Goal: Complete application form: Complete application form

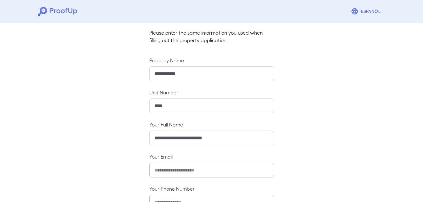
scroll to position [83, 0]
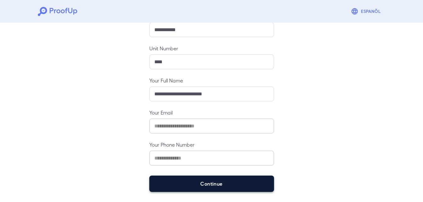
click at [200, 185] on button "Continue" at bounding box center [211, 184] width 125 height 16
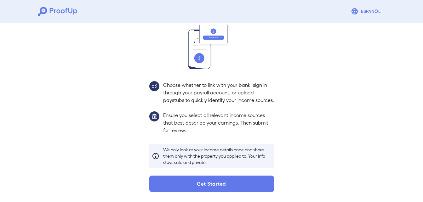
click at [200, 185] on button "Get Started" at bounding box center [211, 184] width 125 height 16
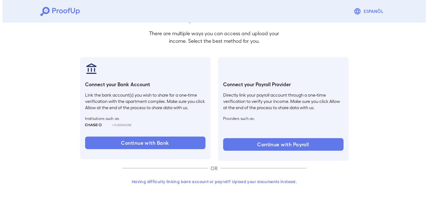
scroll to position [38, 0]
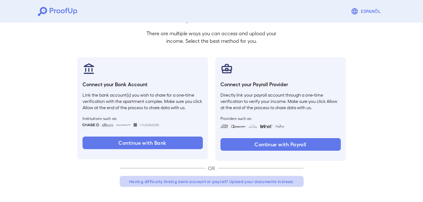
click at [198, 180] on button "Having difficulty linking bank account or payroll? Upload your documents instea…" at bounding box center [212, 181] width 184 height 11
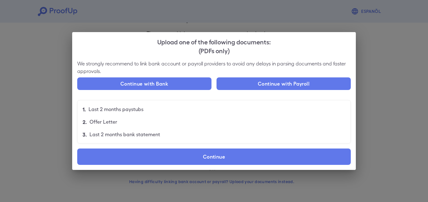
click at [145, 148] on div "We strongly recommend to link bank account or payroll providers to avoid any de…" at bounding box center [213, 115] width 283 height 110
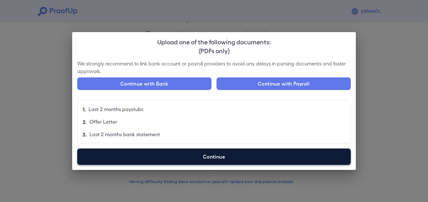
click at [148, 154] on label "Continue" at bounding box center [213, 157] width 273 height 16
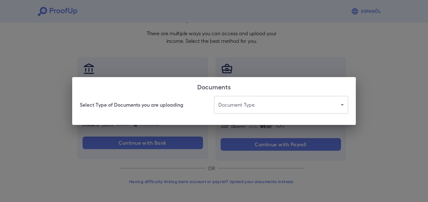
click at [290, 98] on body "Espanõl Go back How Would You Like to Verify Your Income? There are multiple wa…" at bounding box center [214, 82] width 428 height 241
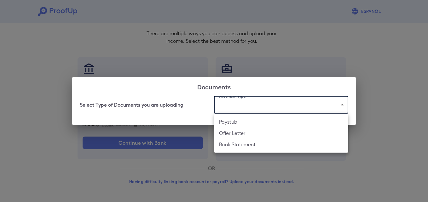
click at [263, 123] on li "Paystub" at bounding box center [281, 121] width 134 height 11
type input "*******"
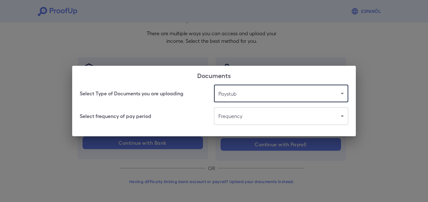
click at [261, 121] on body "Espanõl Go back How Would You Like to Verify Your Income? There are multiple wa…" at bounding box center [214, 82] width 428 height 241
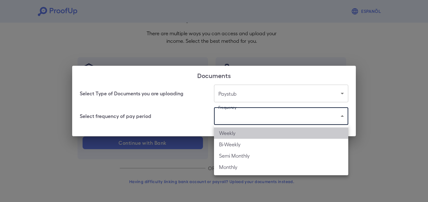
click at [260, 130] on li "Weekly" at bounding box center [281, 133] width 134 height 11
type input "******"
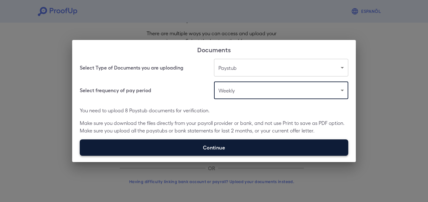
click at [251, 148] on label "Continue" at bounding box center [214, 147] width 268 height 16
click at [80, 156] on input "Continue" at bounding box center [80, 156] width 0 height 0
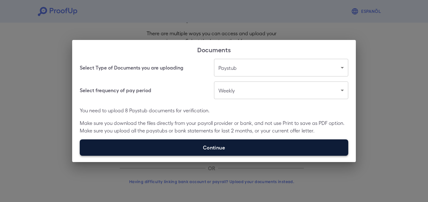
type input "**********"
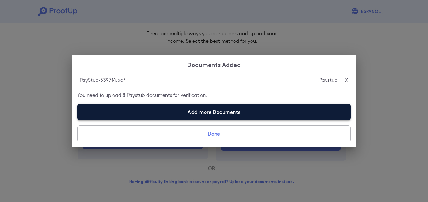
click at [145, 115] on label "Add more Documents" at bounding box center [213, 112] width 273 height 16
click at [77, 120] on input "Add more Documents" at bounding box center [77, 120] width 0 height 0
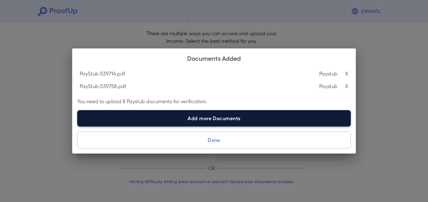
click at [123, 119] on label "Add more Documents" at bounding box center [213, 118] width 273 height 16
click at [77, 126] on input "Add more Documents" at bounding box center [77, 126] width 0 height 0
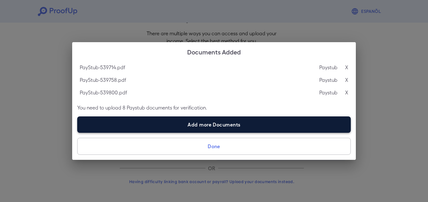
click at [138, 127] on label "Add more Documents" at bounding box center [213, 125] width 273 height 16
click at [77, 133] on input "Add more Documents" at bounding box center [77, 133] width 0 height 0
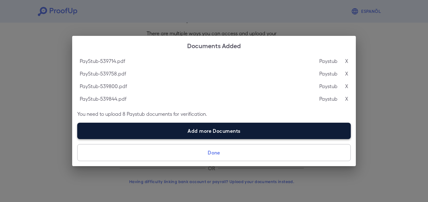
click at [135, 135] on label "Add more Documents" at bounding box center [213, 131] width 273 height 16
click at [77, 139] on input "Add more Documents" at bounding box center [77, 139] width 0 height 0
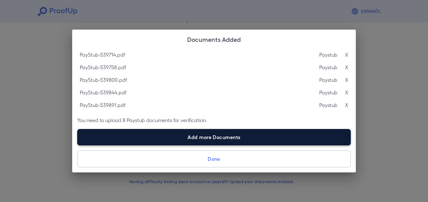
click at [147, 138] on label "Add more Documents" at bounding box center [213, 137] width 273 height 16
click at [77, 145] on input "Add more Documents" at bounding box center [77, 145] width 0 height 0
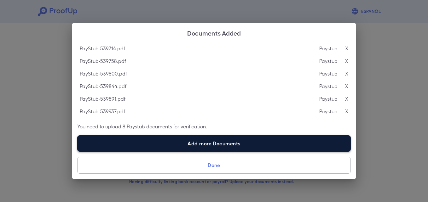
click at [143, 144] on label "Add more Documents" at bounding box center [213, 143] width 273 height 16
click at [77, 151] on input "Add more Documents" at bounding box center [77, 151] width 0 height 0
type input "**********"
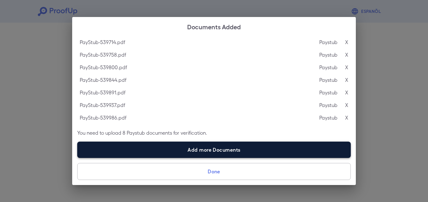
click at [164, 152] on label "Add more Documents" at bounding box center [213, 150] width 273 height 16
click at [77, 158] on input "Add more Documents" at bounding box center [77, 158] width 0 height 0
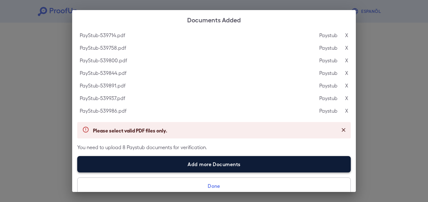
click at [128, 164] on label "Add more Documents" at bounding box center [213, 164] width 273 height 16
click at [77, 172] on input "Add more Documents" at bounding box center [77, 172] width 0 height 0
type input "**********"
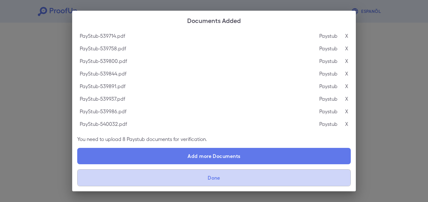
click at [179, 176] on button "Done" at bounding box center [213, 177] width 273 height 17
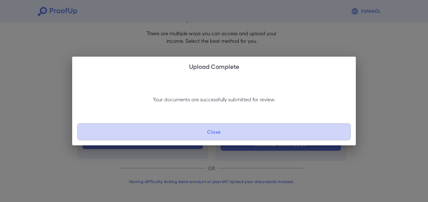
click at [219, 129] on button "Close" at bounding box center [213, 131] width 273 height 17
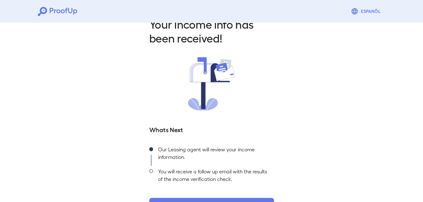
scroll to position [39, 0]
